Goal: Information Seeking & Learning: Learn about a topic

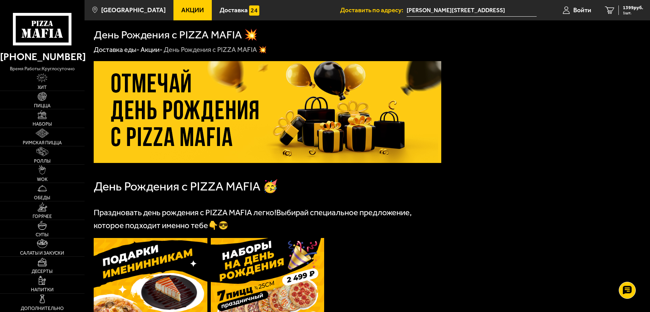
scroll to position [170, 0]
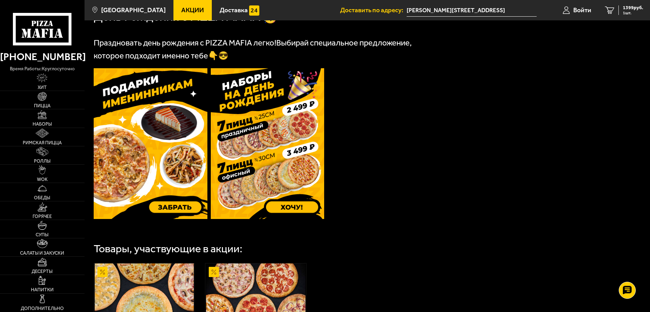
click at [188, 12] on span "Акции" at bounding box center [192, 10] width 23 height 6
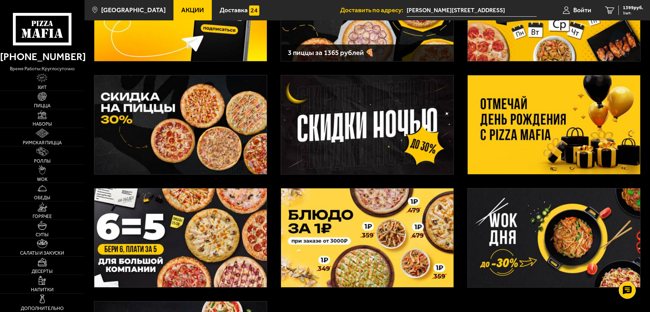
click at [513, 122] on img at bounding box center [554, 124] width 172 height 99
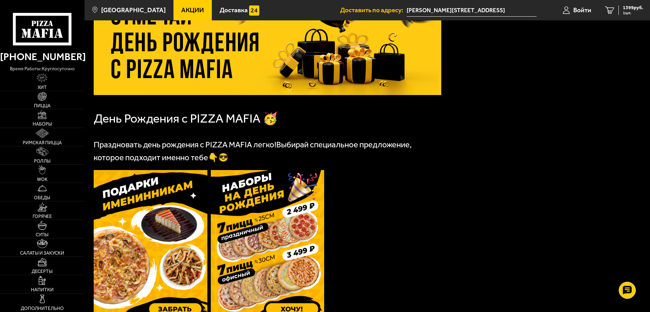
scroll to position [170, 0]
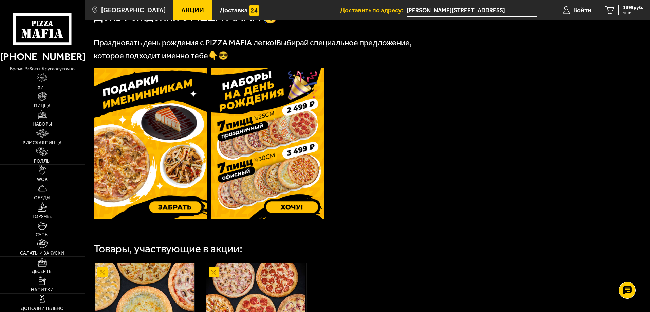
click at [173, 174] on img at bounding box center [151, 143] width 114 height 151
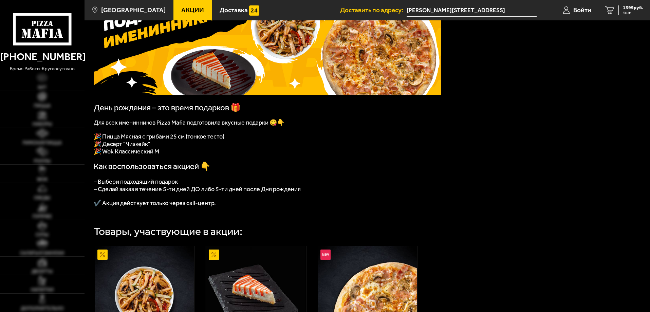
scroll to position [68, 0]
click at [168, 139] on span "🎉 Пицца Мясная с грибами 25 см (тонкое тесто)" at bounding box center [159, 136] width 131 height 7
drag, startPoint x: 170, startPoint y: 139, endPoint x: 123, endPoint y: 139, distance: 46.5
click at [123, 139] on span "🎉 Пицца Мясная с грибами 25 см (тонкое тесто)" at bounding box center [159, 136] width 131 height 7
copy span "ясная с грибами"
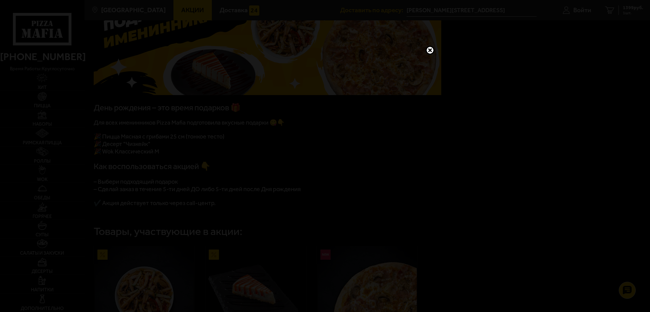
click at [433, 51] on link at bounding box center [429, 50] width 9 height 9
